Goal: Navigation & Orientation: Find specific page/section

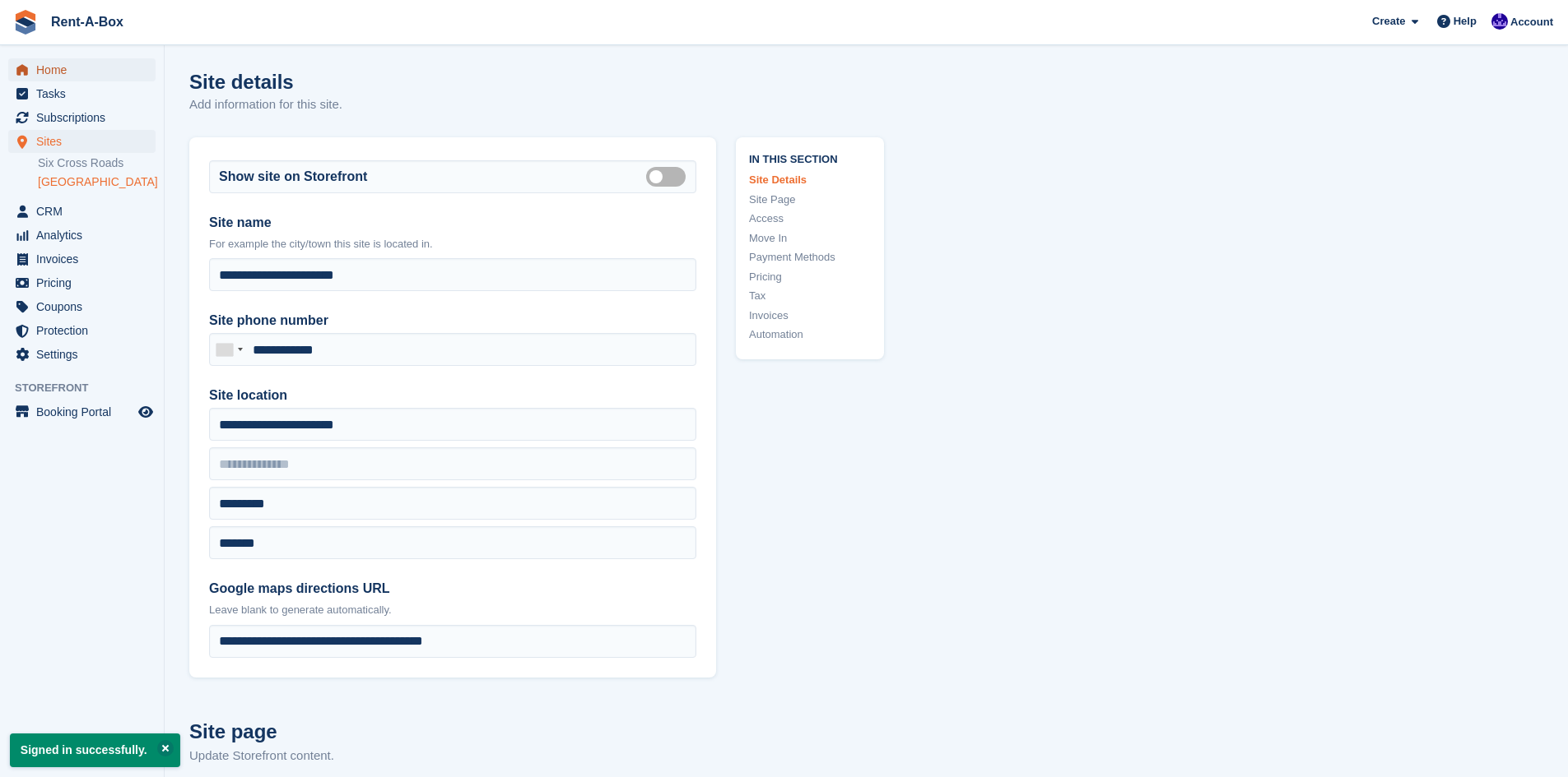
click at [54, 79] on span "Home" at bounding box center [86, 70] width 99 height 23
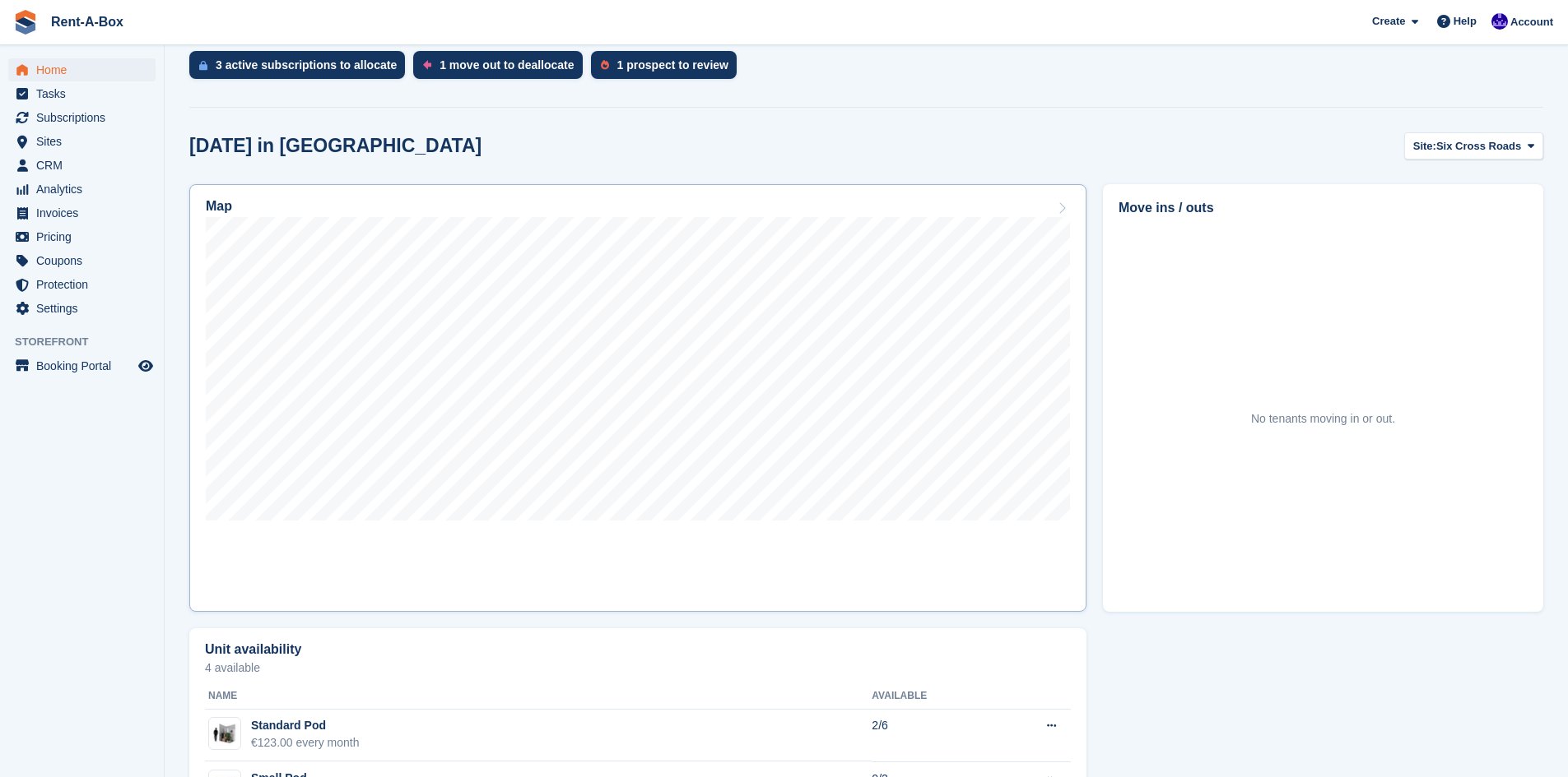
scroll to position [357, 0]
